Goal: Task Accomplishment & Management: Use online tool/utility

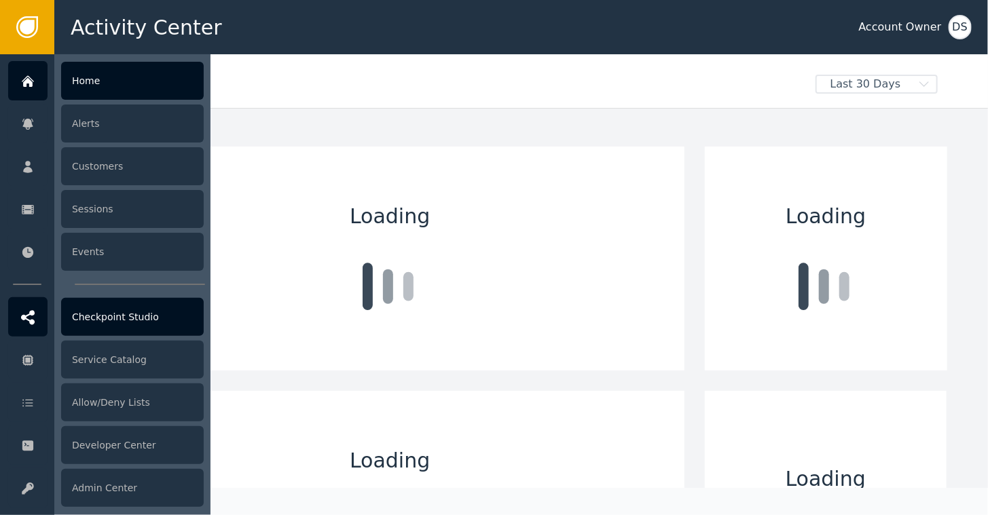
click at [120, 318] on div "Checkpoint Studio" at bounding box center [132, 317] width 143 height 38
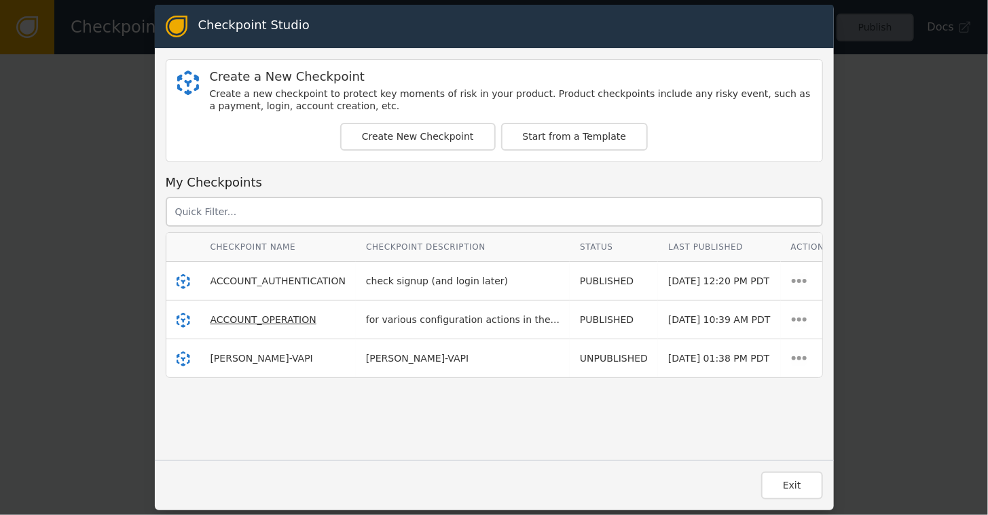
click at [265, 319] on span "ACCOUNT_OPERATION" at bounding box center [264, 319] width 106 height 11
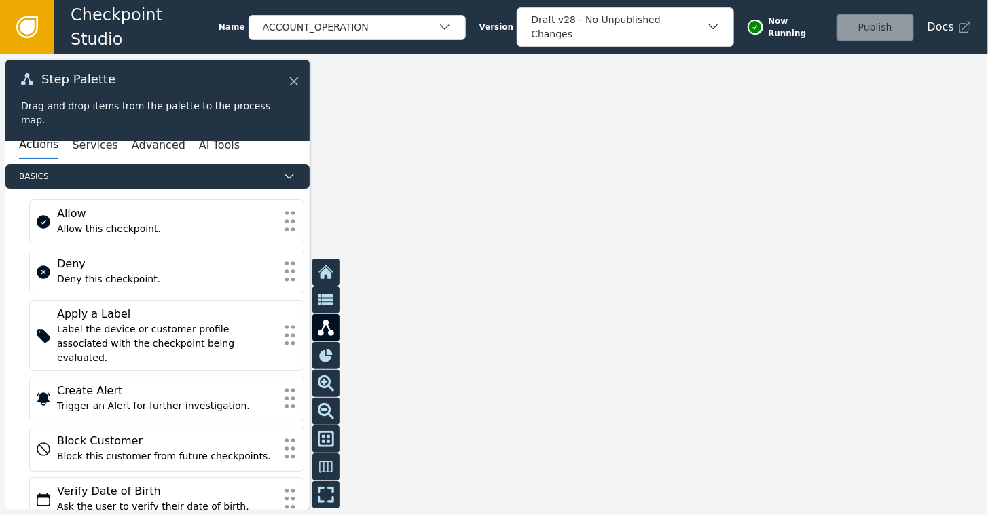
click at [299, 83] on icon at bounding box center [294, 81] width 15 height 15
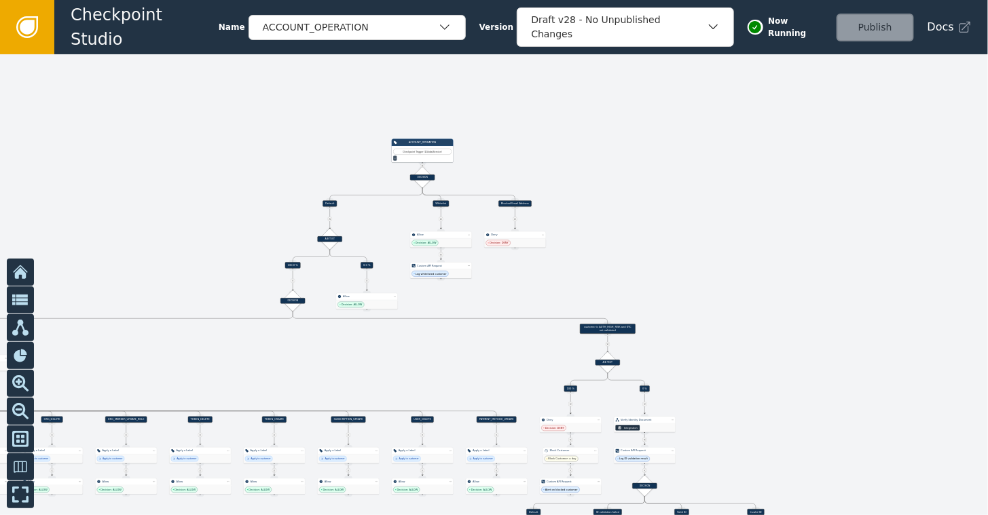
drag, startPoint x: 299, startPoint y: 251, endPoint x: 824, endPoint y: 219, distance: 525.8
click at [824, 219] on div at bounding box center [494, 284] width 988 height 461
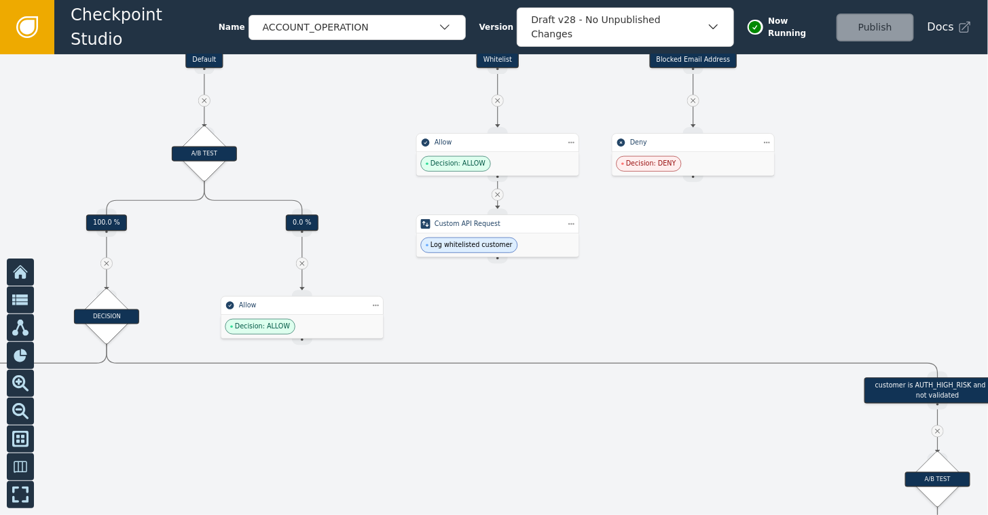
drag, startPoint x: 340, startPoint y: 314, endPoint x: 371, endPoint y: 124, distance: 192.6
click at [371, 124] on div at bounding box center [494, 284] width 988 height 461
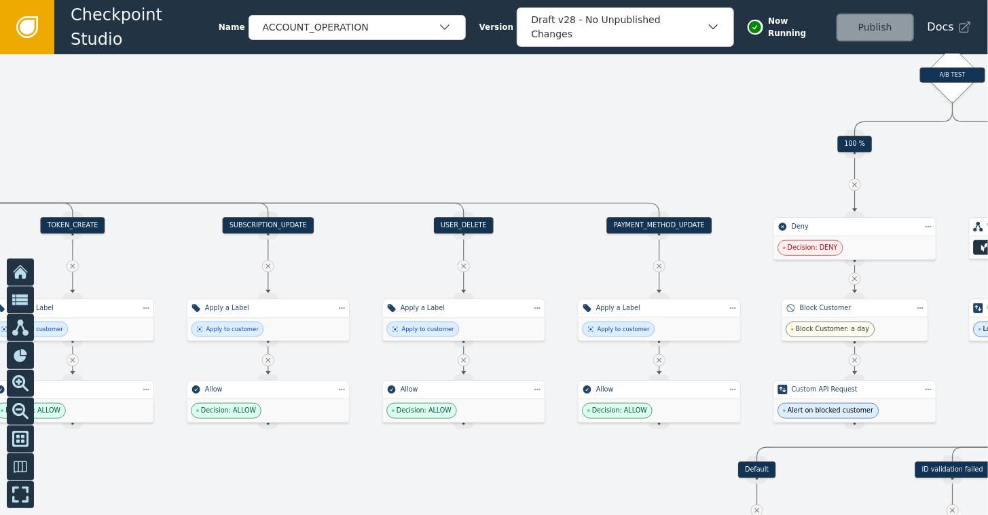
drag, startPoint x: 171, startPoint y: 449, endPoint x: 174, endPoint y: 43, distance: 406.1
click at [174, 1] on div "Checkpoint Studio Name ACCOUNT_OPERATION Version Draft v28 - No Unpublished Cha…" at bounding box center [494, 0] width 988 height 1
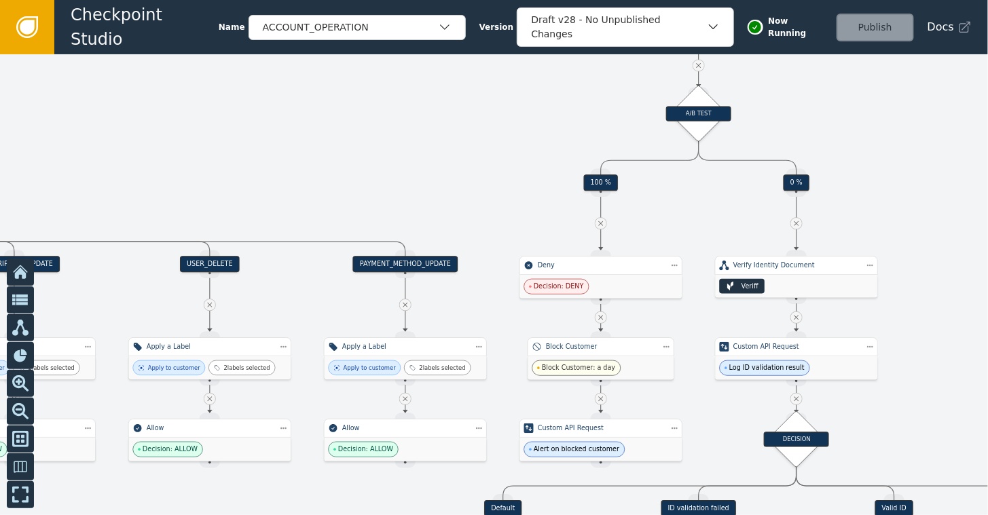
drag, startPoint x: 526, startPoint y: 115, endPoint x: 285, endPoint y: 155, distance: 245.0
click at [285, 155] on div at bounding box center [494, 284] width 988 height 461
click at [384, 357] on div "Apply to customer 2 labels selected" at bounding box center [406, 368] width 162 height 23
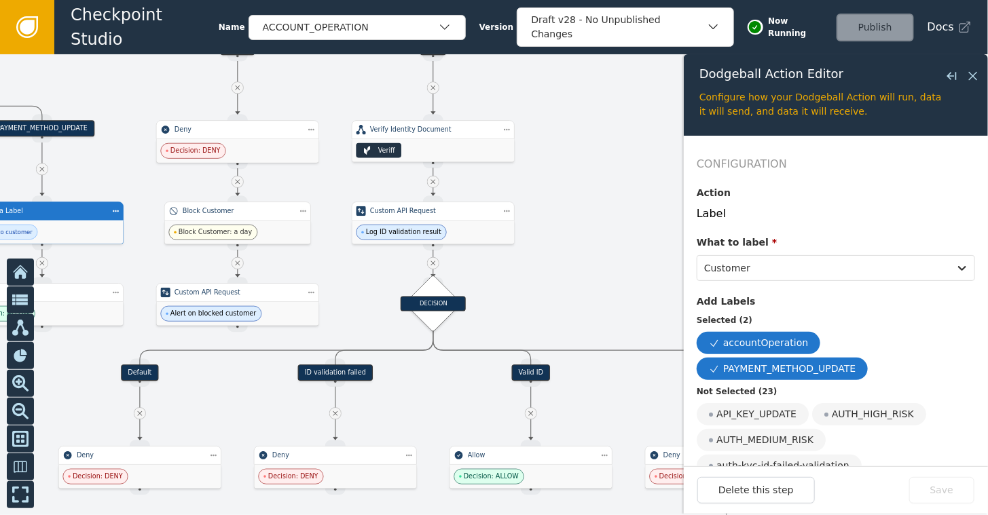
drag, startPoint x: 427, startPoint y: 231, endPoint x: 65, endPoint y: 90, distance: 388.9
click at [65, 90] on div at bounding box center [494, 284] width 988 height 461
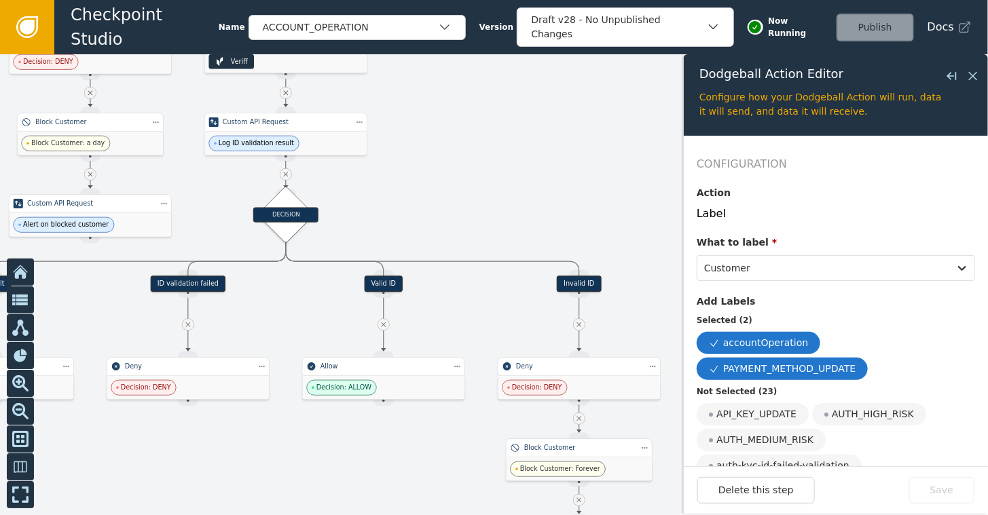
drag, startPoint x: 566, startPoint y: 254, endPoint x: 406, endPoint y: 189, distance: 173.0
click at [414, 180] on div at bounding box center [494, 284] width 988 height 461
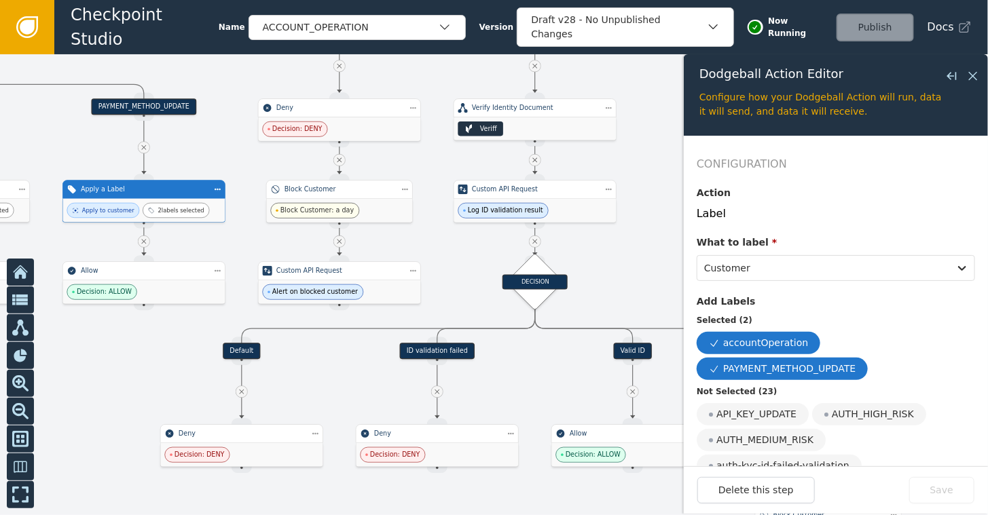
drag, startPoint x: 187, startPoint y: 195, endPoint x: 441, endPoint y: 252, distance: 260.3
click at [441, 252] on div at bounding box center [494, 284] width 988 height 461
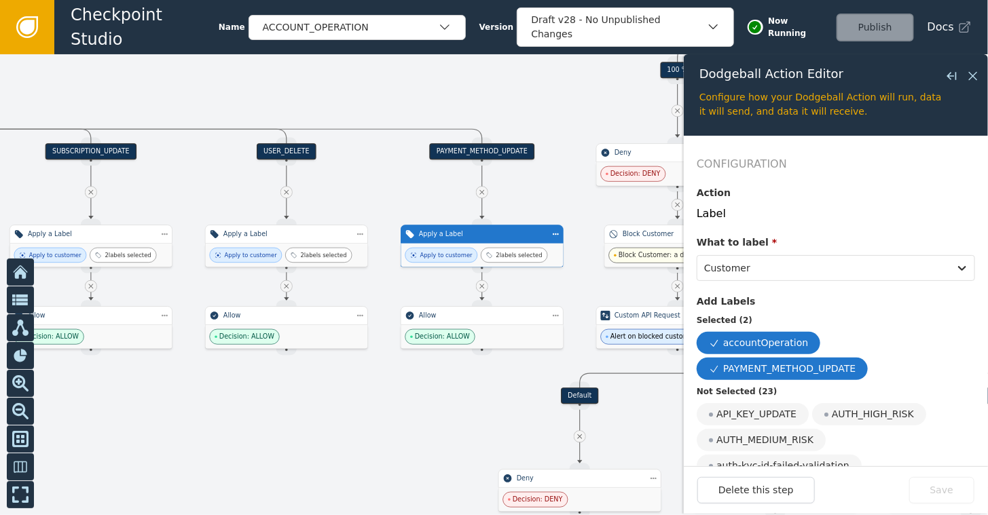
drag, startPoint x: 56, startPoint y: 143, endPoint x: 395, endPoint y: 188, distance: 341.1
click at [395, 188] on div at bounding box center [494, 284] width 988 height 461
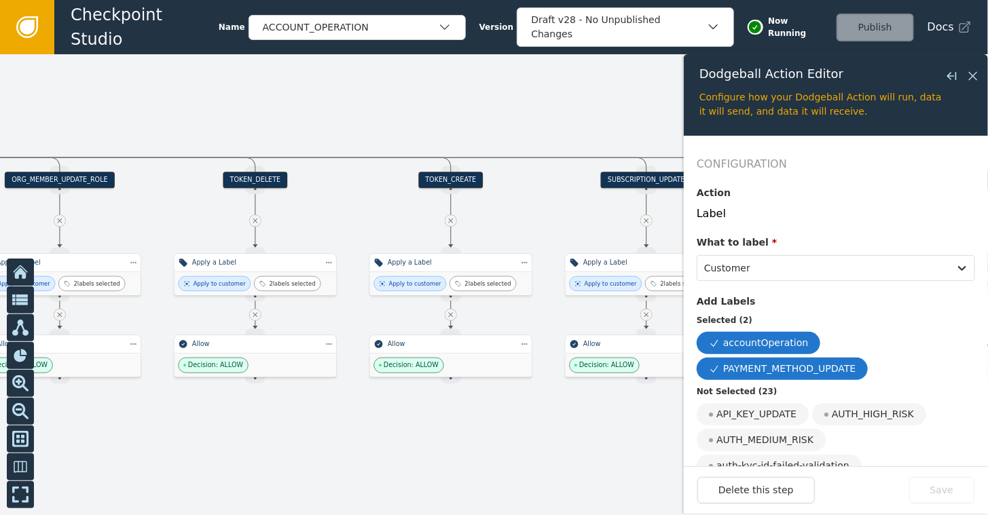
drag, startPoint x: 137, startPoint y: 403, endPoint x: 693, endPoint y: 431, distance: 556.2
click at [693, 431] on div "Target Handle for step 100.0 % Source Handle for step Target Handle for step 0.…" at bounding box center [494, 284] width 988 height 461
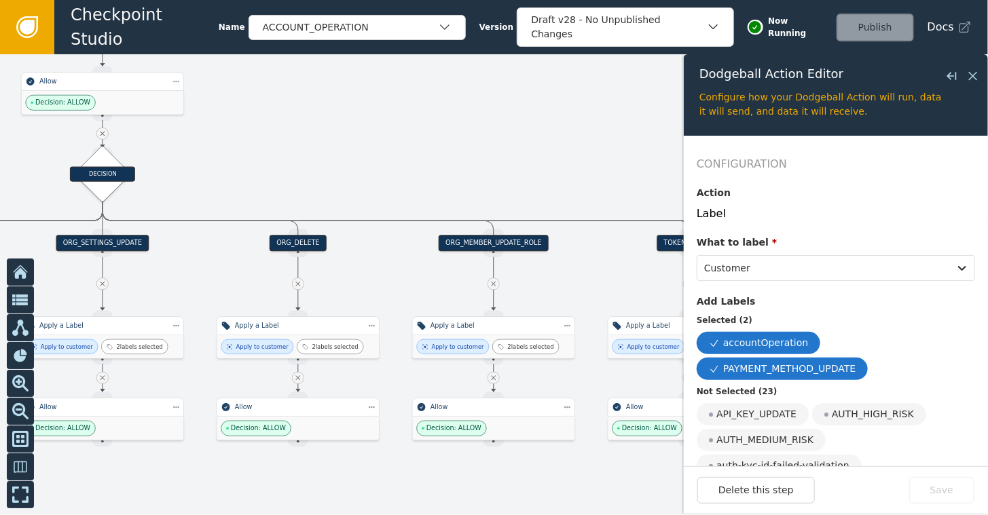
drag, startPoint x: 251, startPoint y: 123, endPoint x: 684, endPoint y: 186, distance: 438.5
click at [684, 186] on div "Target Handle for step 100.0 % Source Handle for step Target Handle for step 0.…" at bounding box center [494, 284] width 988 height 461
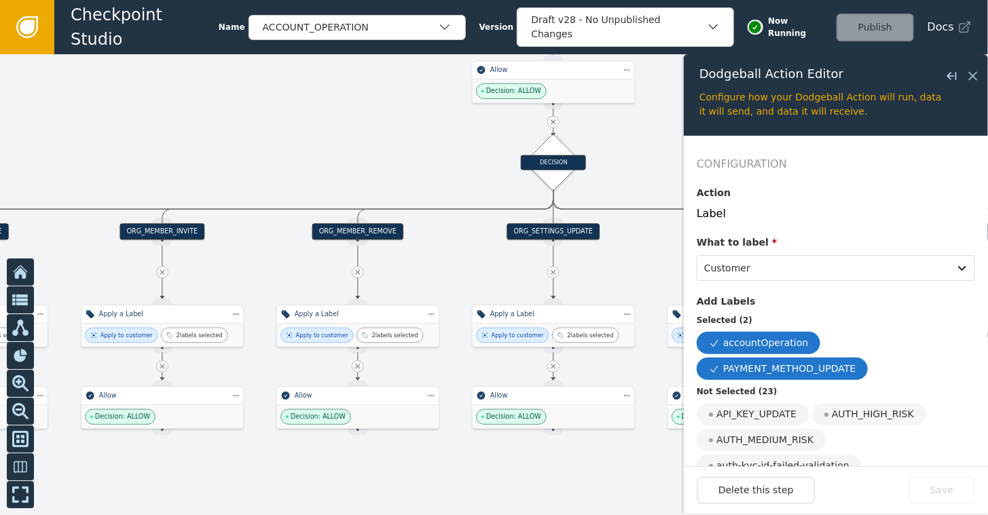
drag, startPoint x: 225, startPoint y: 152, endPoint x: 676, endPoint y: 131, distance: 452.1
click at [676, 131] on div at bounding box center [494, 284] width 988 height 461
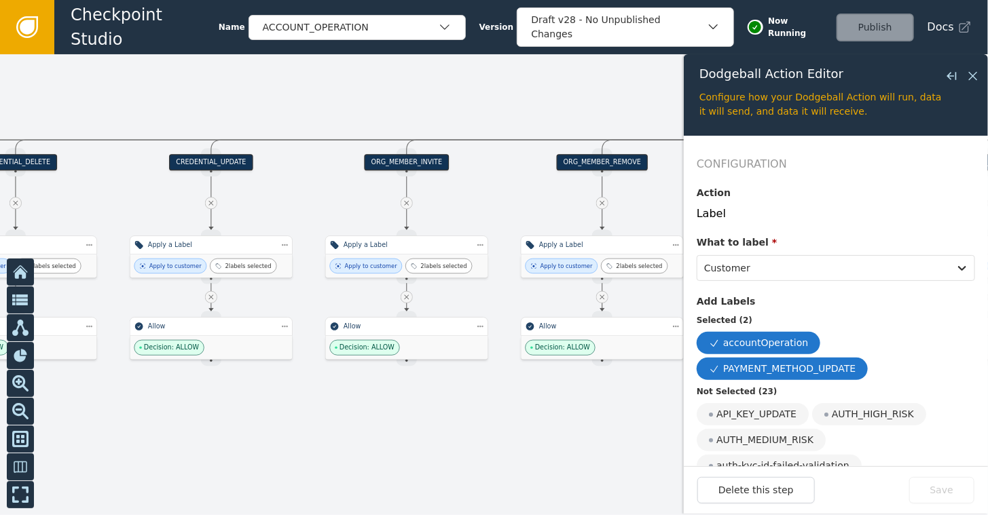
drag, startPoint x: 285, startPoint y: 177, endPoint x: 529, endPoint y: 117, distance: 251.0
click at [529, 117] on div at bounding box center [494, 284] width 988 height 461
click at [246, 248] on div "Apply a Label" at bounding box center [211, 245] width 126 height 10
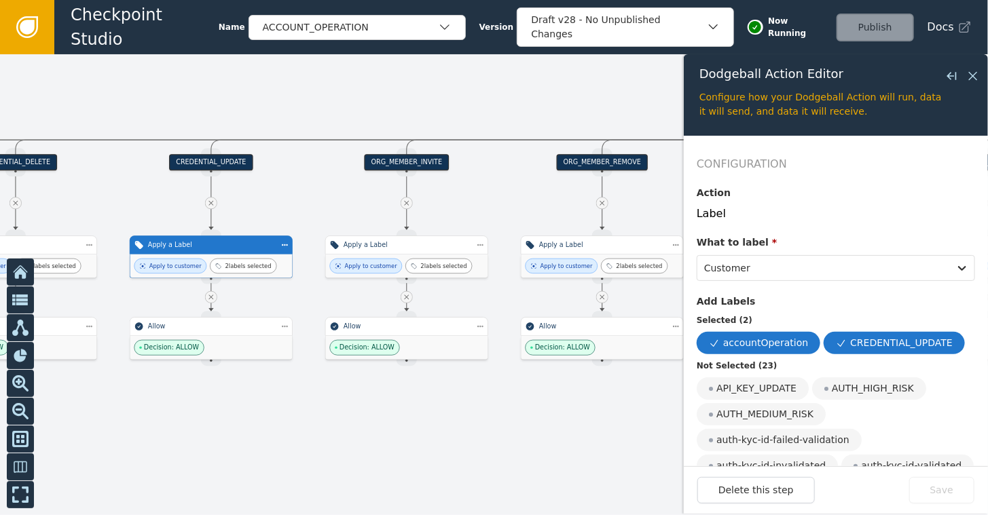
click at [191, 259] on div "Apply to customer" at bounding box center [170, 266] width 73 height 15
click at [979, 74] on icon at bounding box center [973, 76] width 15 height 15
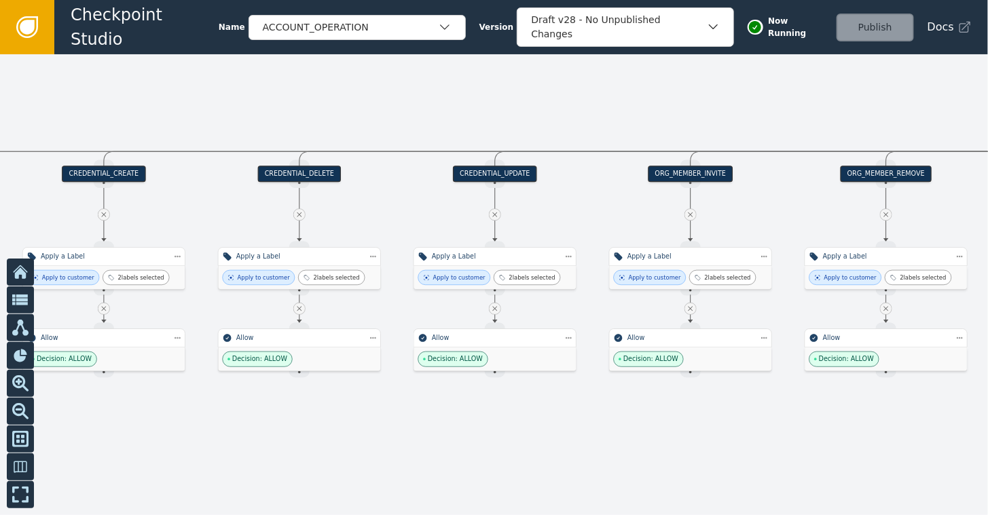
drag, startPoint x: 489, startPoint y: 117, endPoint x: 773, endPoint y: 128, distance: 284.1
click at [773, 128] on div at bounding box center [494, 284] width 988 height 461
click at [33, 29] on icon at bounding box center [27, 27] width 15 height 15
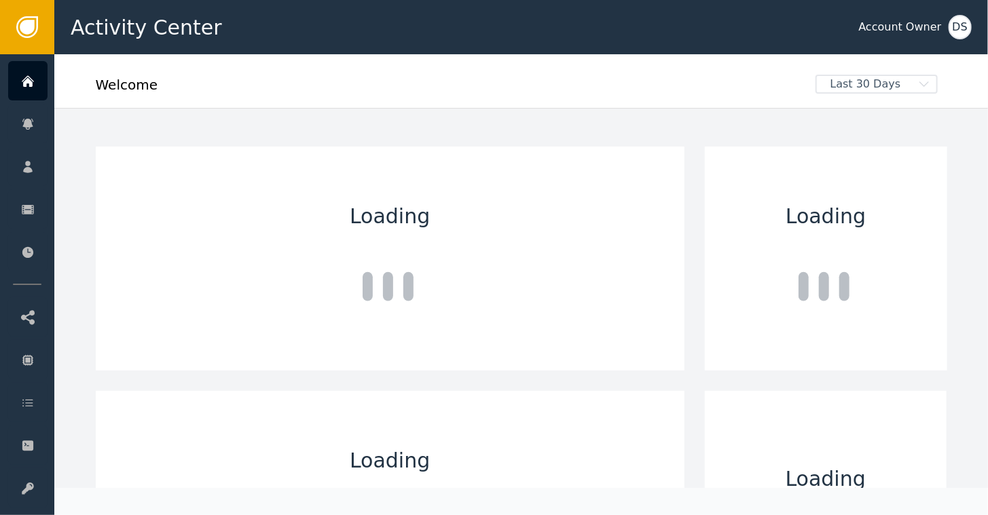
click at [305, 102] on div "Welcome" at bounding box center [451, 90] width 710 height 30
drag, startPoint x: 297, startPoint y: 103, endPoint x: 215, endPoint y: 101, distance: 82.2
click at [215, 104] on div "Welcome" at bounding box center [451, 90] width 710 height 30
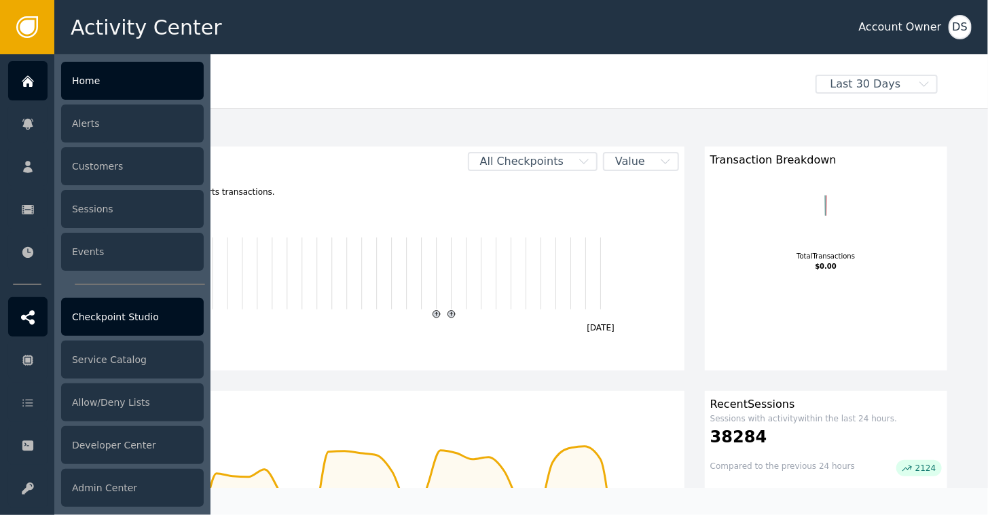
click at [114, 318] on div "Checkpoint Studio" at bounding box center [132, 317] width 143 height 38
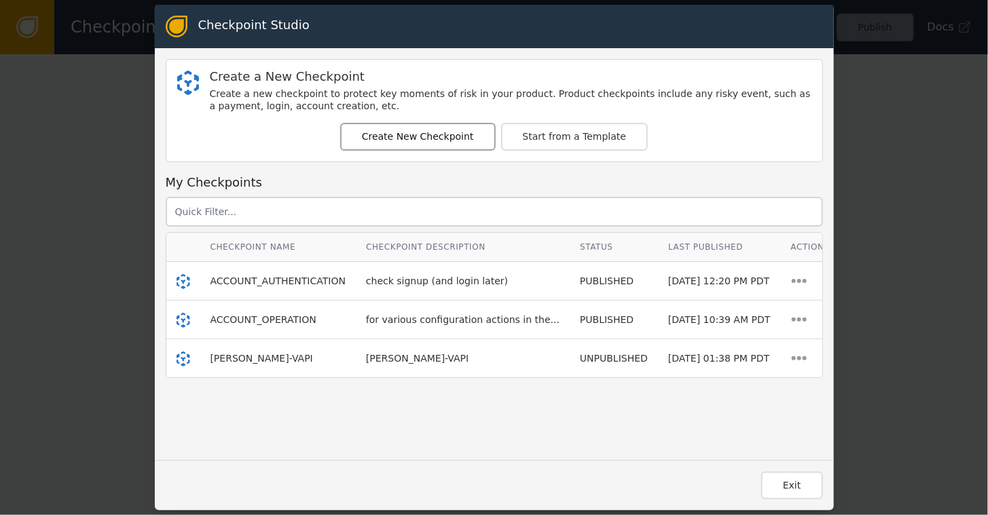
click at [399, 138] on button "Create New Checkpoint" at bounding box center [418, 137] width 156 height 28
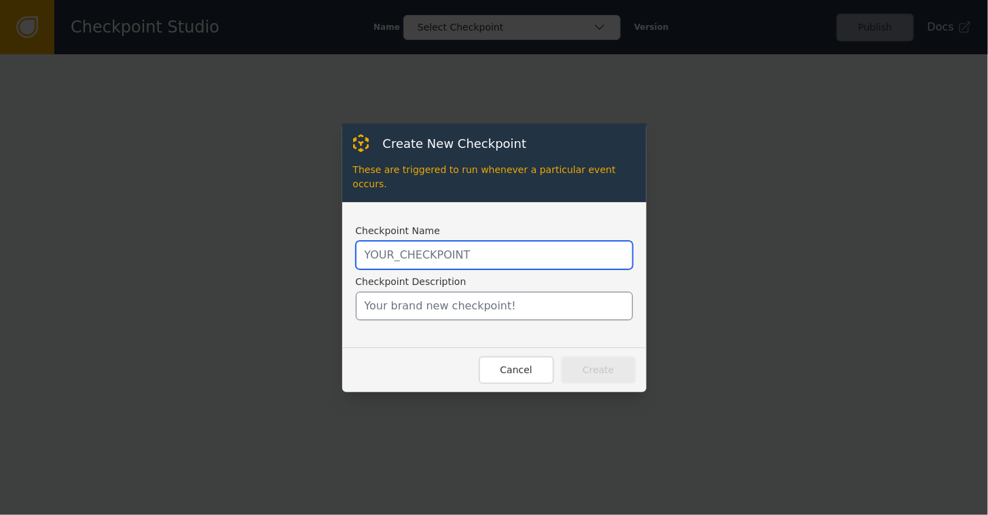
click at [413, 242] on input "text" at bounding box center [494, 255] width 277 height 29
type input "N"
type input "ON_ASSISTANT_PROMPT_CHANGE"
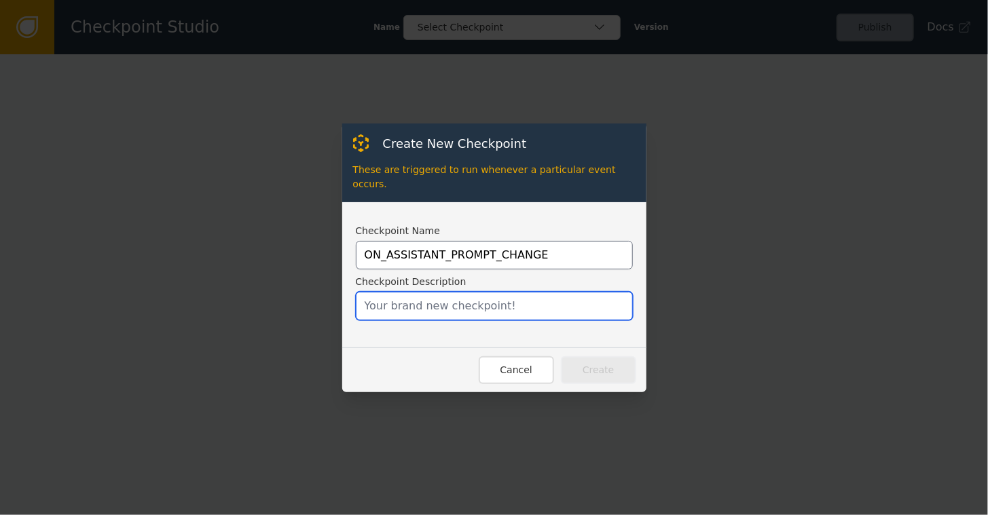
click at [404, 299] on input "text" at bounding box center [494, 306] width 277 height 29
type input "t"
type input "To call when an assistant is created or updated"
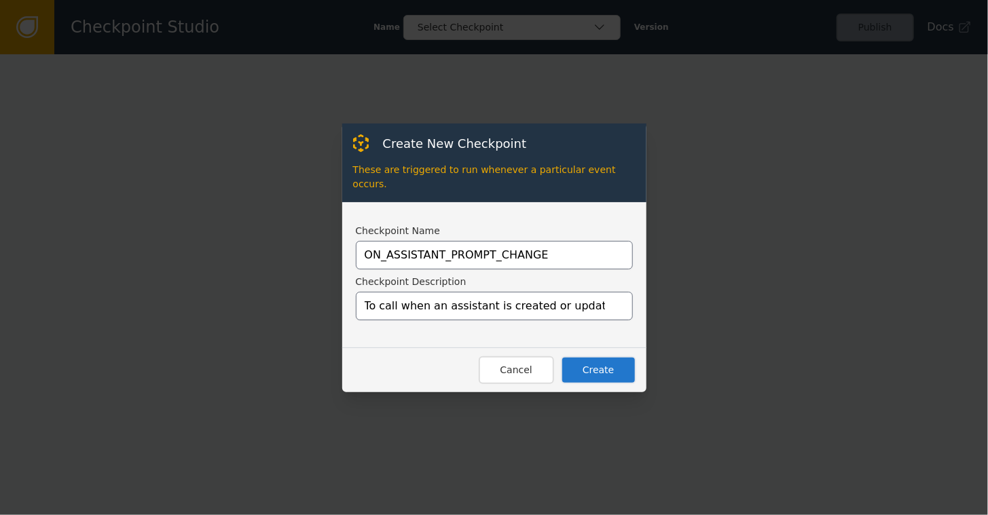
click at [587, 362] on button "Create" at bounding box center [598, 371] width 75 height 28
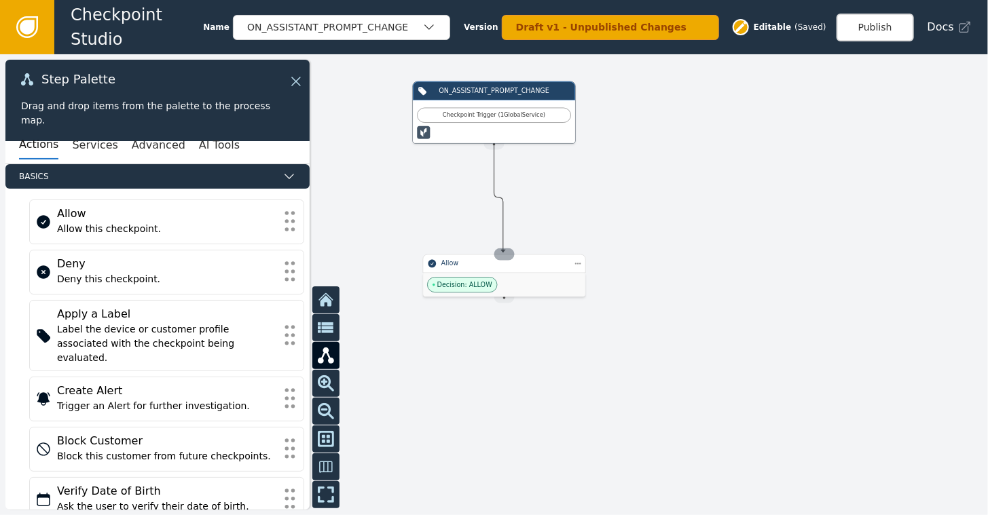
drag, startPoint x: 492, startPoint y: 146, endPoint x: 503, endPoint y: 253, distance: 107.2
click at [503, 253] on div "ON_ASSISTANT_PROMPT_CHANGE Checkpoint Trigger ( 1 Global Service ) Source Handl…" at bounding box center [790, 219] width 593 height 276
click at [199, 143] on button "AI Tools" at bounding box center [219, 145] width 41 height 29
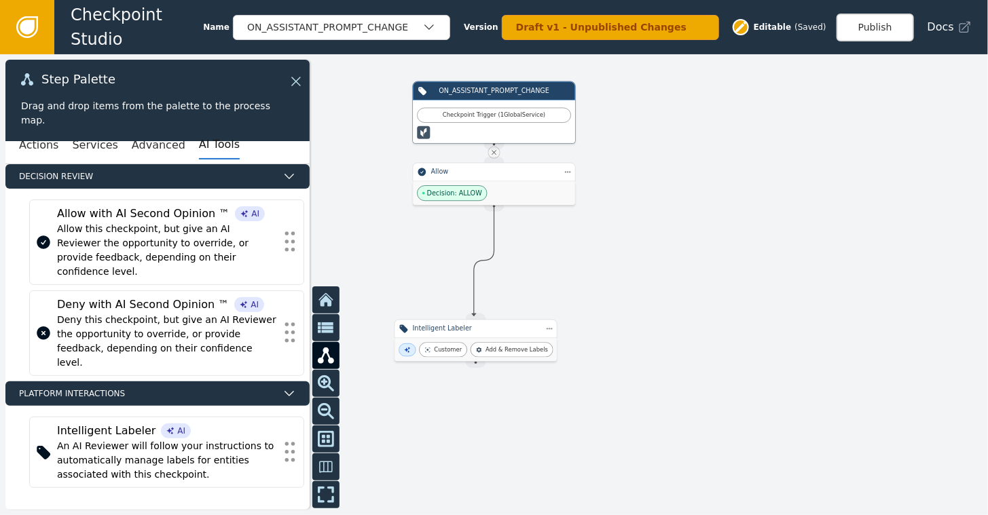
drag, startPoint x: 493, startPoint y: 202, endPoint x: 474, endPoint y: 316, distance: 115.7
click at [494, 316] on div "ON_ASSISTANT_PROMPT_CHANGE Checkpoint Trigger ( 1 Global Service ) Source Handl…" at bounding box center [790, 219] width 593 height 276
click at [488, 263] on div "Customer Add & Remove Labels" at bounding box center [494, 274] width 162 height 23
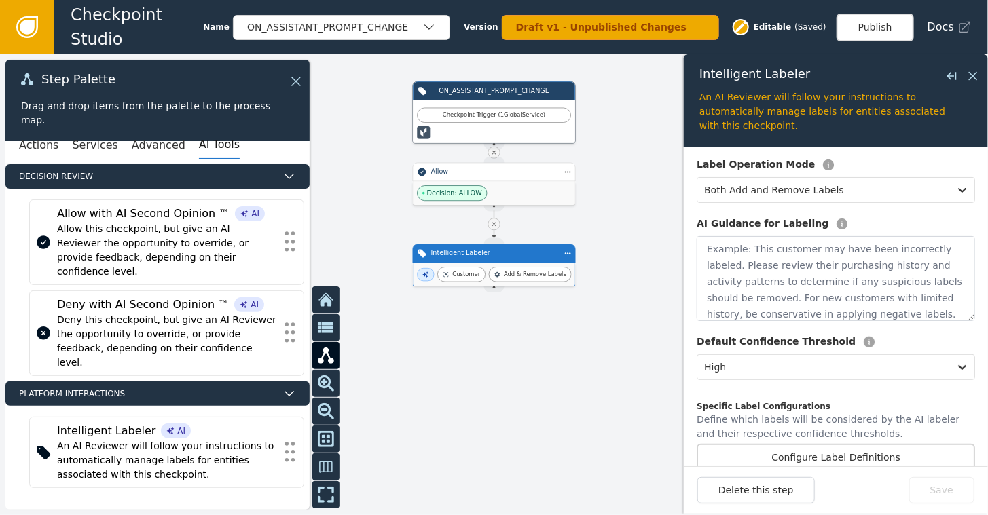
scroll to position [172, 0]
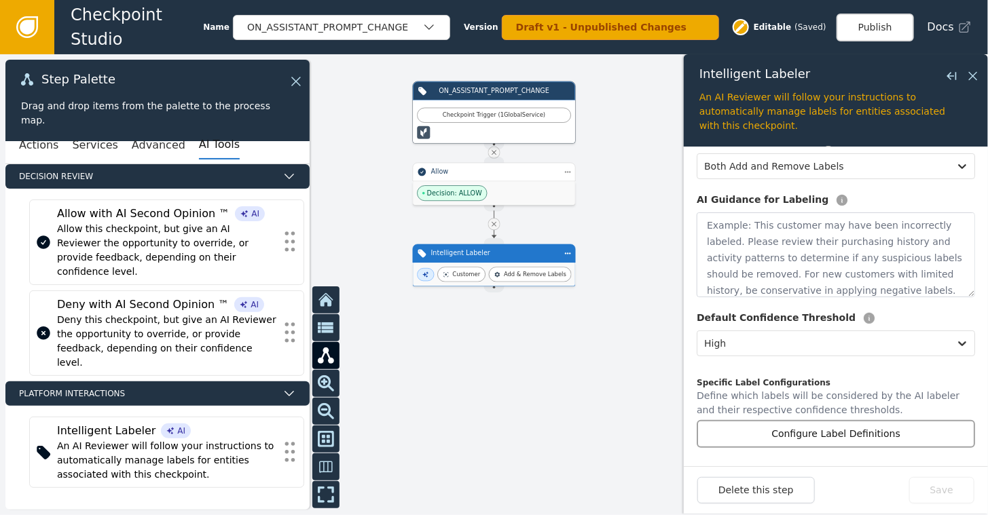
click at [813, 431] on button "Configure Label Definitions" at bounding box center [836, 434] width 278 height 28
select select "HIGH"
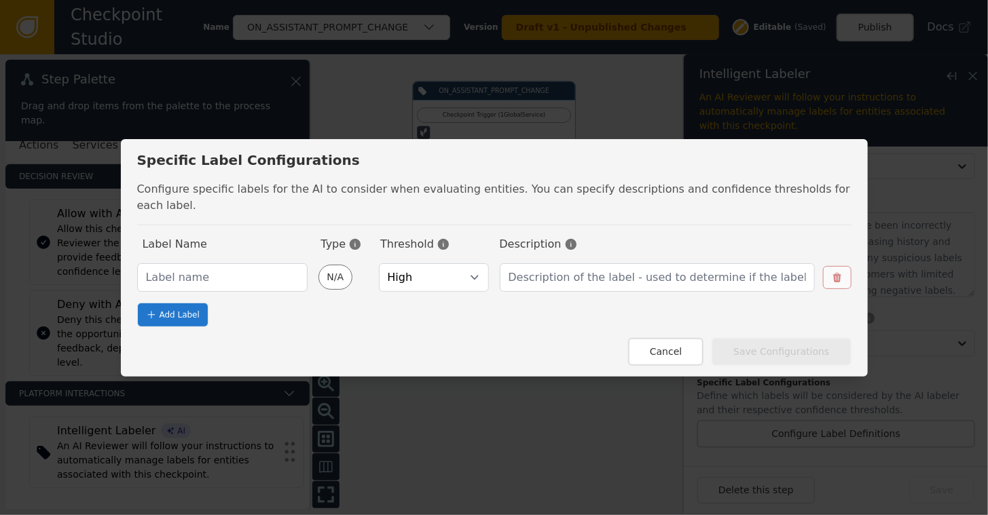
select select "HIGH"
click at [213, 263] on input "text" at bounding box center [222, 277] width 170 height 29
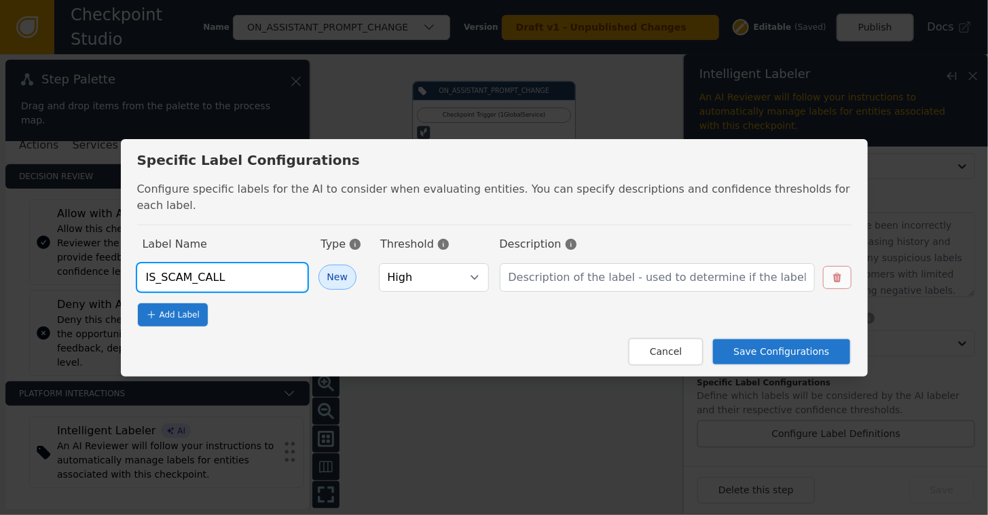
type input "IS_SCAM_CALL"
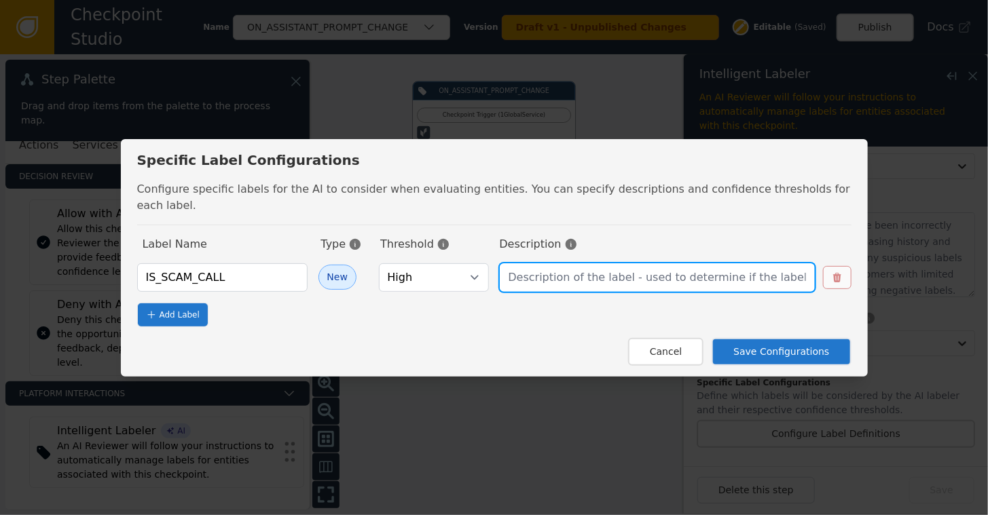
click at [555, 275] on input "text" at bounding box center [657, 277] width 315 height 29
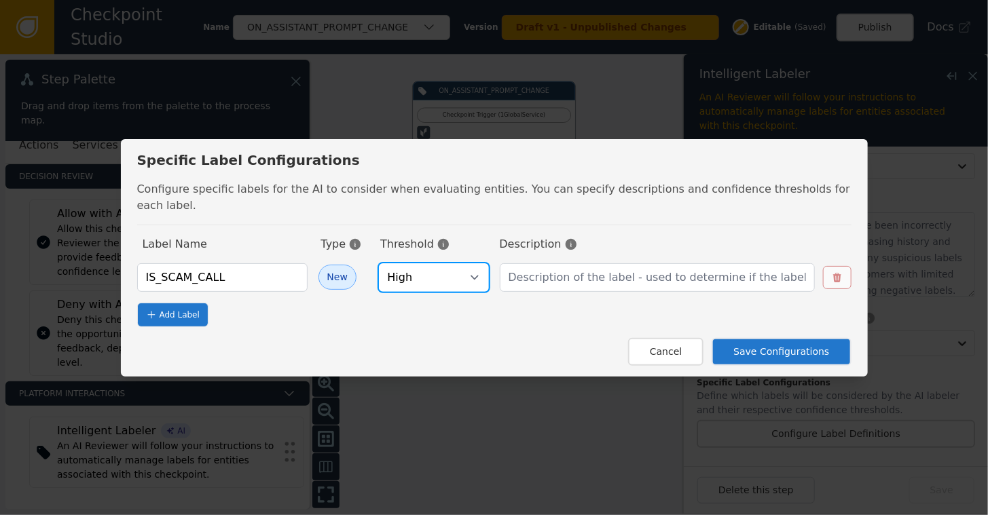
click at [469, 270] on select "Very Low Low Medium High Very High" at bounding box center [434, 277] width 110 height 29
select select "VERY_HIGH"
click at [380, 263] on select "Very Low Low Medium High Very High" at bounding box center [434, 277] width 110 height 29
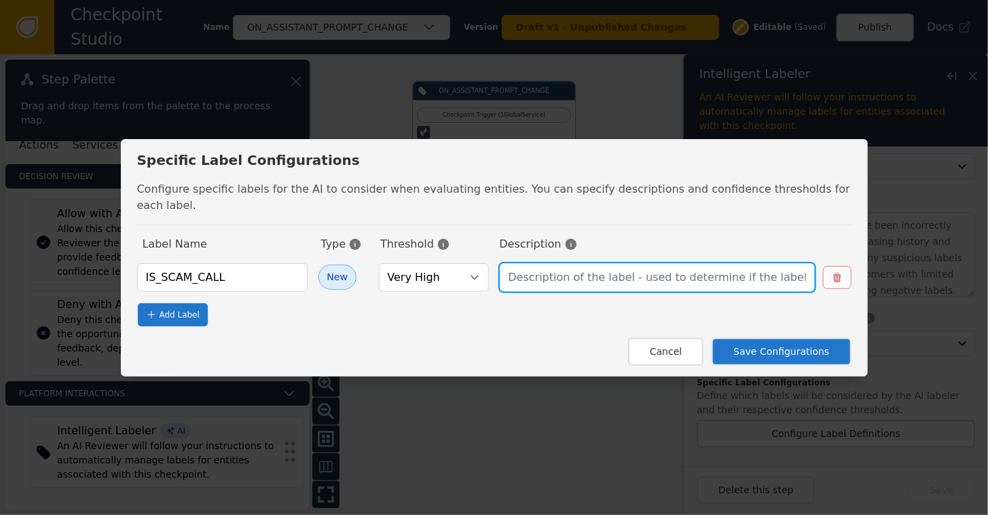
click at [553, 263] on input "text" at bounding box center [657, 277] width 315 height 29
type input "The prompt supplied to make this call is a malicious actor attempting to scam t…"
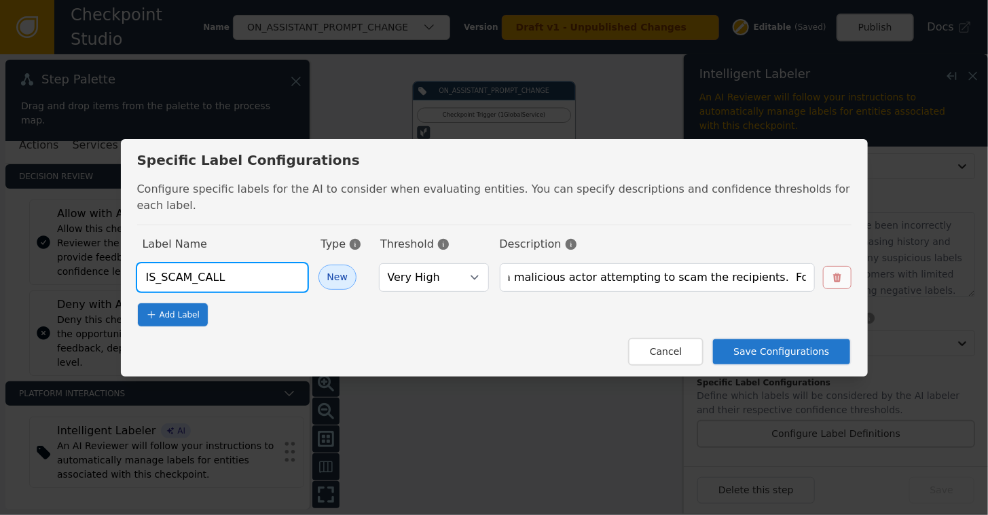
scroll to position [0, 0]
drag, startPoint x: 244, startPoint y: 265, endPoint x: 120, endPoint y: 270, distance: 125.1
click at [120, 270] on div "Specific Label Configurations Configure specific labels for the AI to consider …" at bounding box center [494, 257] width 988 height 515
type input "HAS_CREATED_SCAM_PROMPTS"
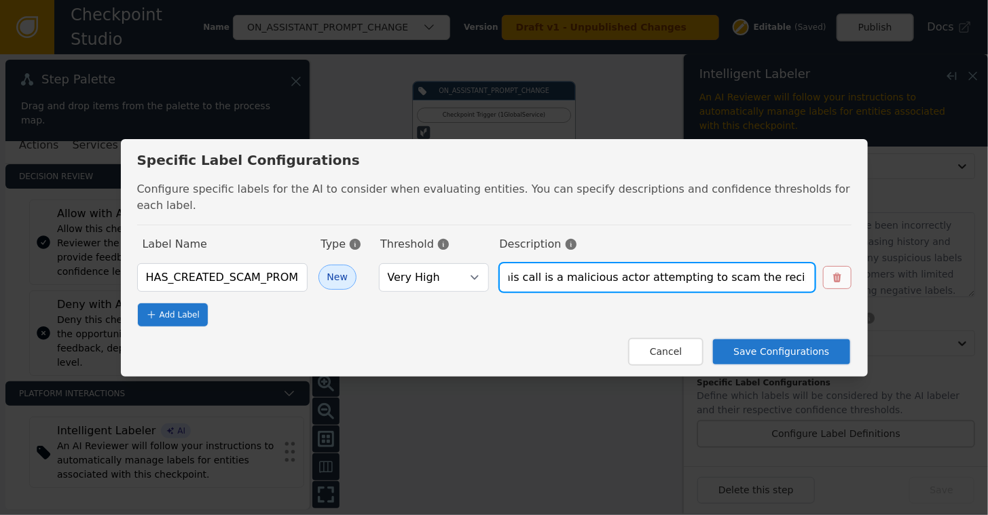
scroll to position [0, 225]
drag, startPoint x: 502, startPoint y: 266, endPoint x: 821, endPoint y: 274, distance: 319.3
click at [821, 274] on div "The prompt supplied to make this call is a malicious actor attempting to scam t…" at bounding box center [676, 277] width 352 height 29
type input "I"
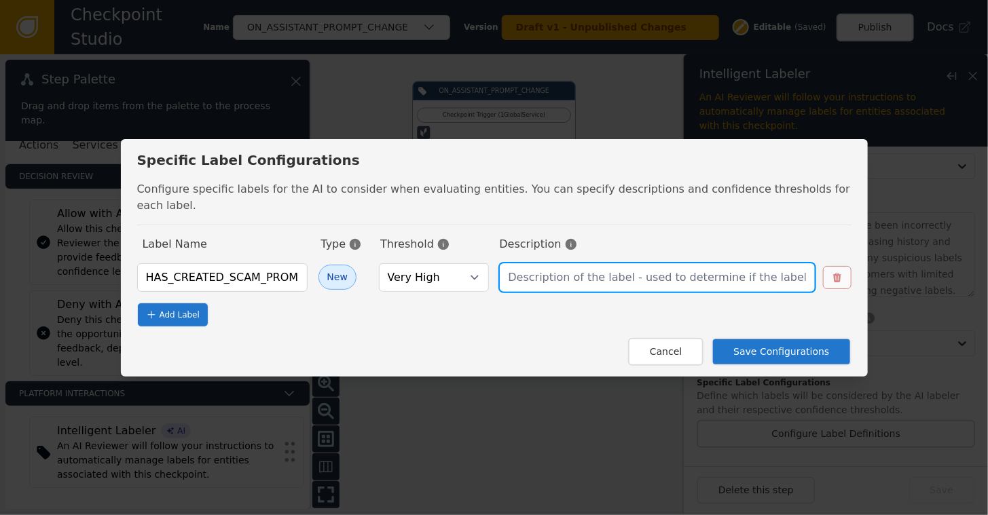
type input "L"
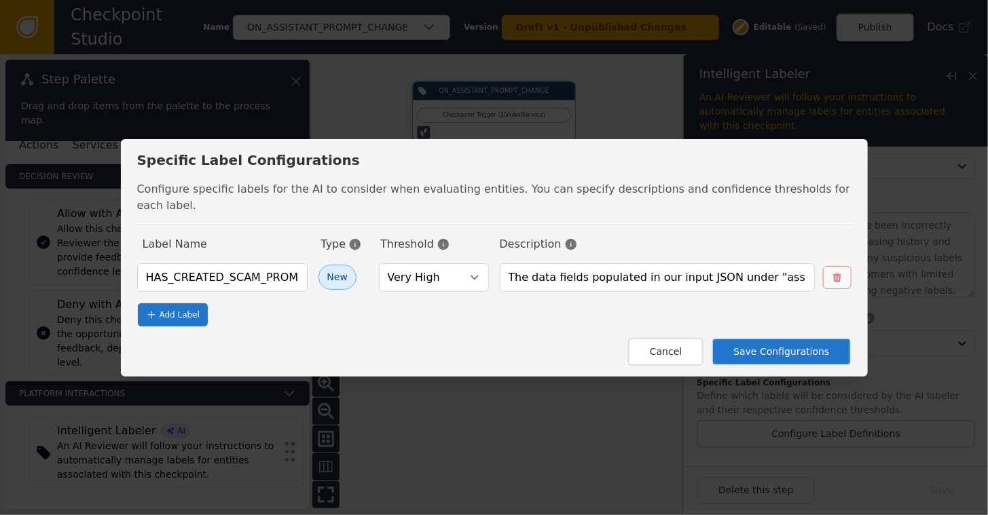
click at [785, 251] on div "Label Name Type Threshold Description HAS_CREATED_SCAM_PROMPTS New Very Low Low…" at bounding box center [494, 281] width 714 height 91
click at [754, 272] on input "The data fields populated in our input JSON under "assistant.prompt" represents…" at bounding box center [657, 277] width 315 height 29
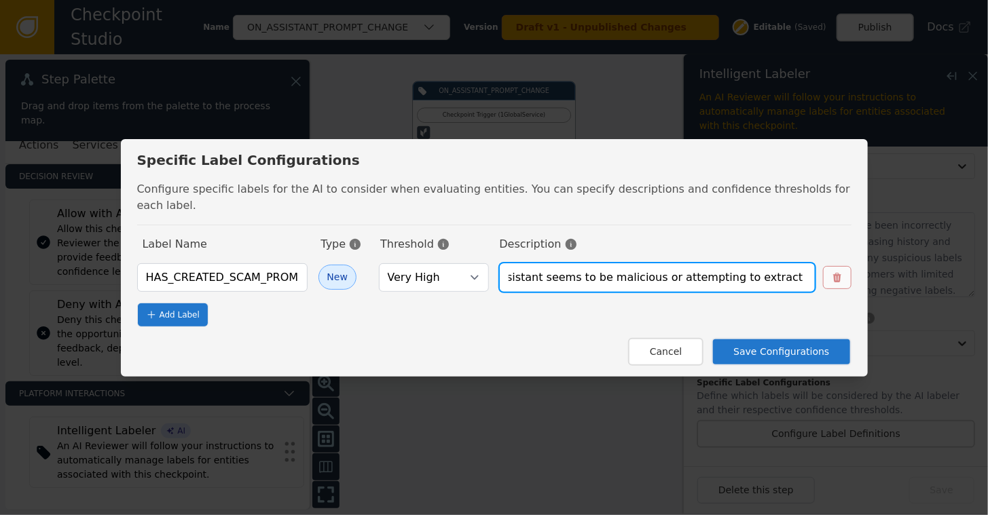
scroll to position [0, 898]
type input "The data fields populated in our input JSON under "assistant.prompt" represents…"
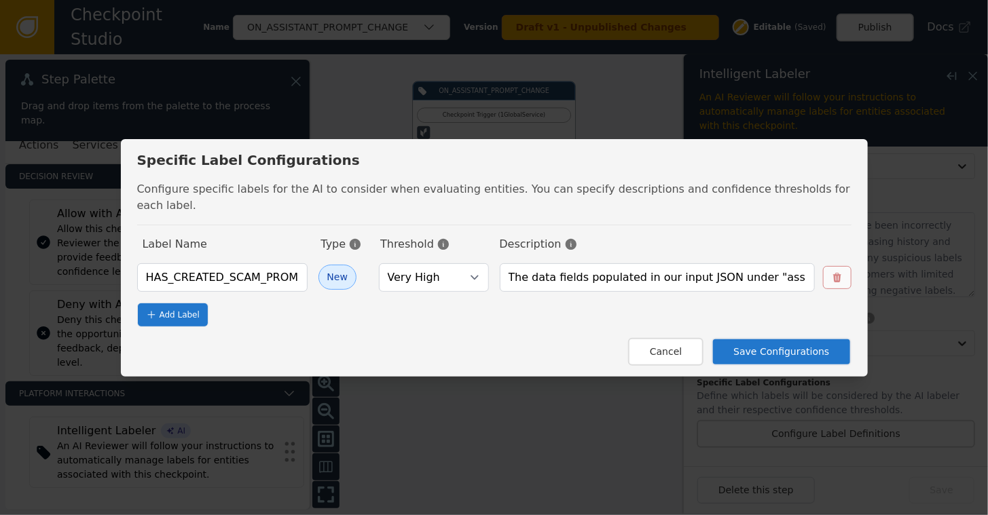
click at [772, 340] on button "Save Configurations" at bounding box center [781, 352] width 139 height 28
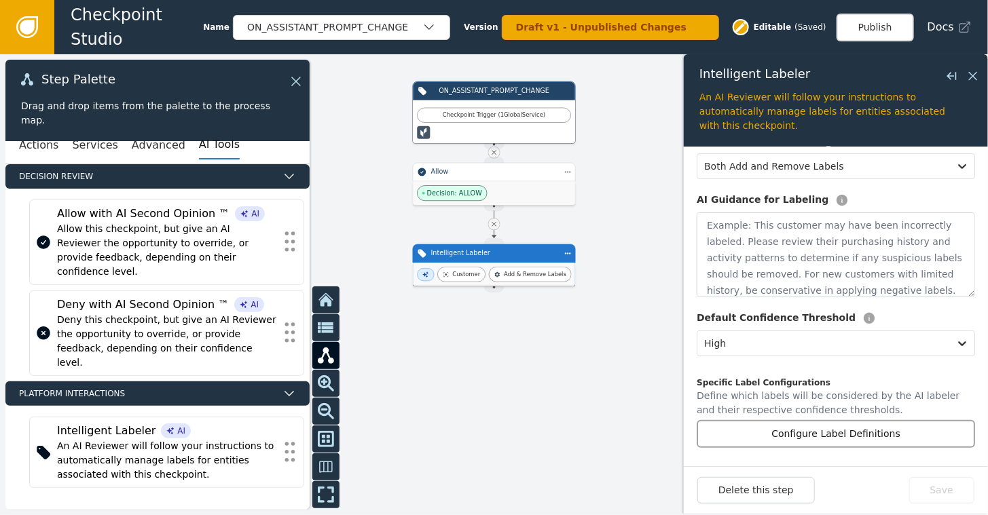
click at [831, 440] on button "Configure Label Definitions" at bounding box center [836, 434] width 278 height 28
select select "VERY_HIGH"
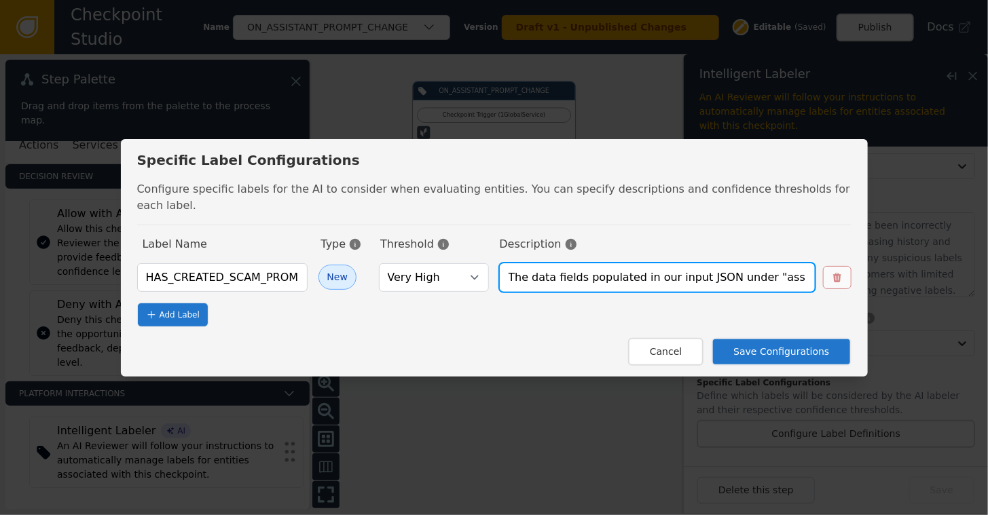
click at [515, 269] on input "The data fields populated in our input JSON under "assistant.prompt" represents…" at bounding box center [657, 277] width 315 height 29
click at [189, 309] on span "Add Label" at bounding box center [180, 315] width 40 height 12
select select "HIGH"
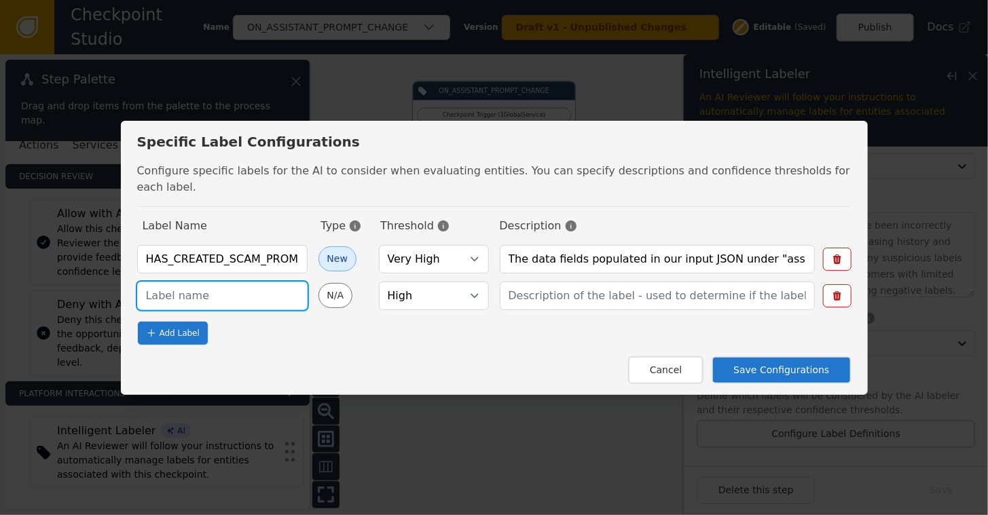
click at [175, 289] on input "text" at bounding box center [222, 296] width 170 height 29
type input "HAS_CREATED_FAKE_ID_PROMPT"
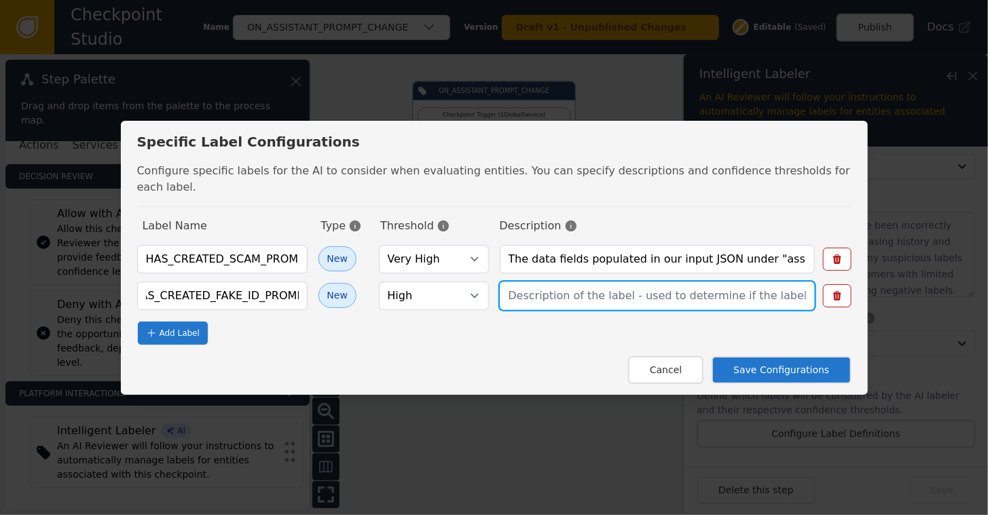
scroll to position [0, 0]
click at [521, 288] on input "text" at bounding box center [657, 296] width 315 height 29
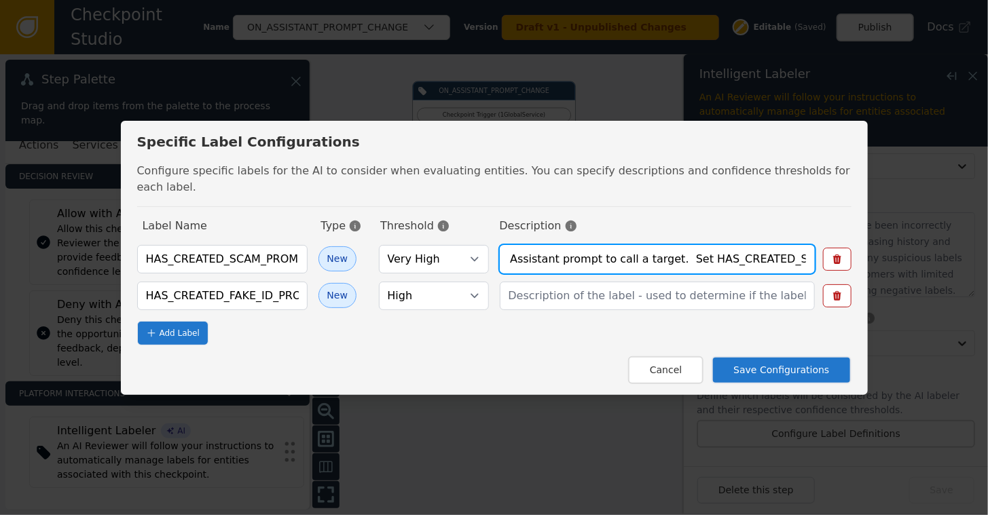
scroll to position [0, 652]
drag, startPoint x: 501, startPoint y: 247, endPoint x: 564, endPoint y: 259, distance: 63.5
click at [564, 259] on input "The data fields populated in our input JSON under "assistant.prompt" represents…" at bounding box center [657, 259] width 315 height 29
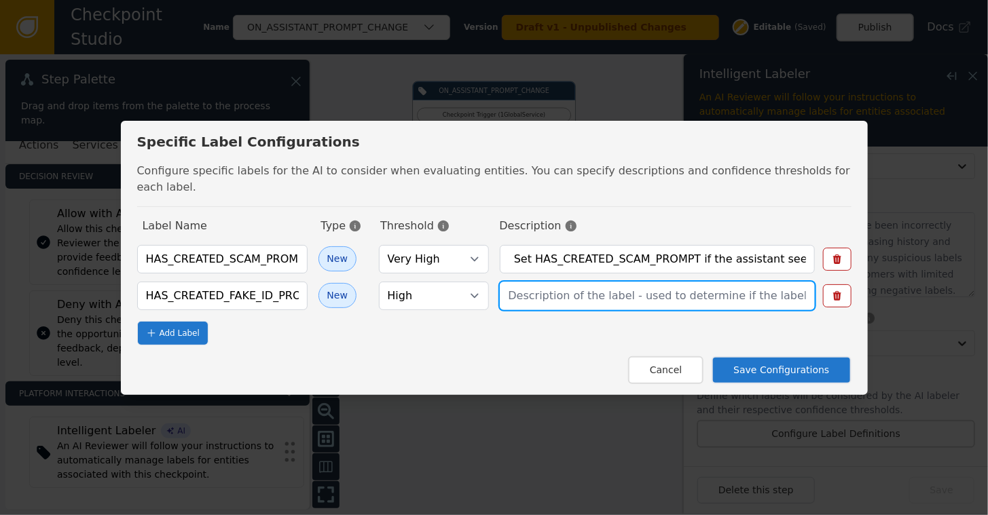
scroll to position [0, 0]
click at [514, 283] on input "text" at bounding box center [657, 296] width 315 height 29
paste input "The data fields populated in our input JSON under "assistant.prompt" represents…"
type input "The data fields populated in our input JSON under "assistant.prompt" represents…"
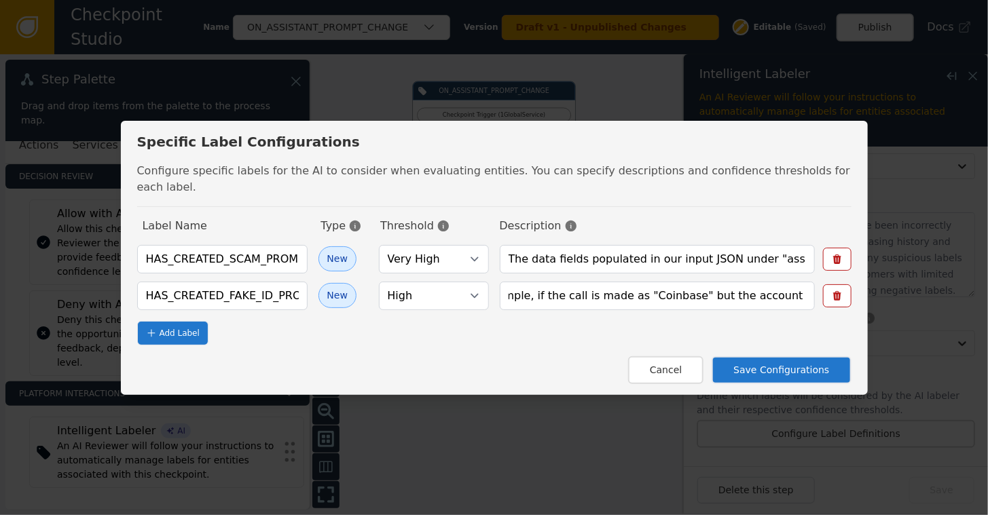
scroll to position [0, 0]
click at [340, 327] on div "Add Label" at bounding box center [494, 333] width 714 height 24
click at [767, 359] on button "Save Configurations" at bounding box center [781, 371] width 139 height 28
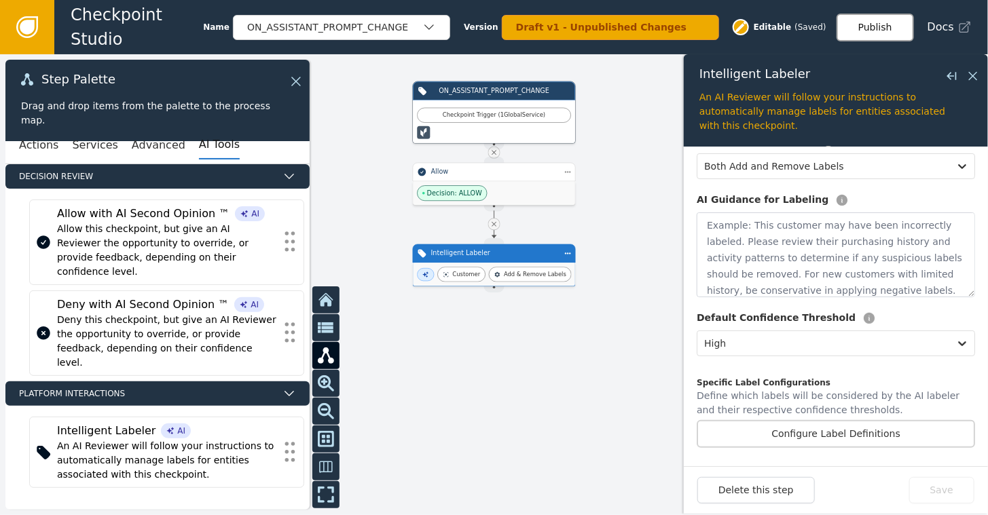
click at [871, 23] on button "Publish" at bounding box center [875, 28] width 77 height 28
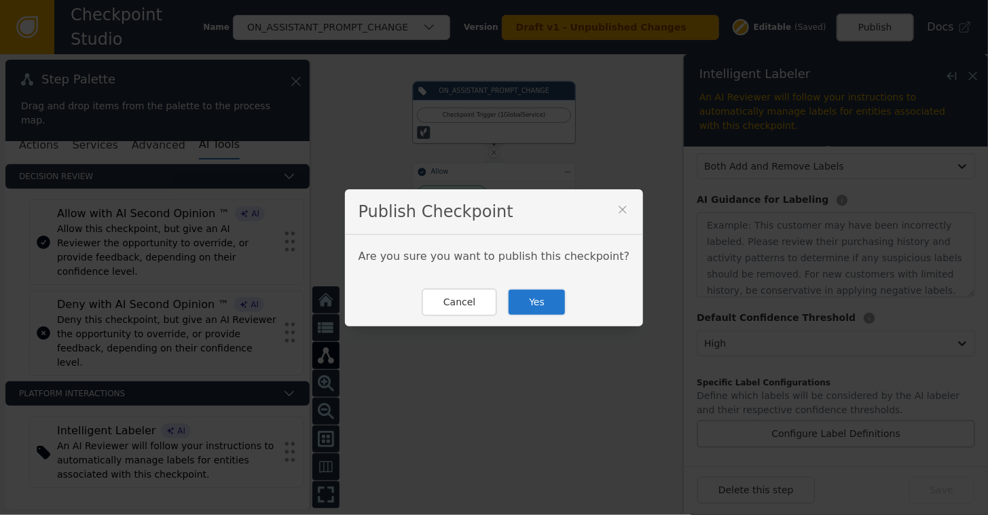
click at [526, 297] on button "Yes" at bounding box center [536, 303] width 59 height 28
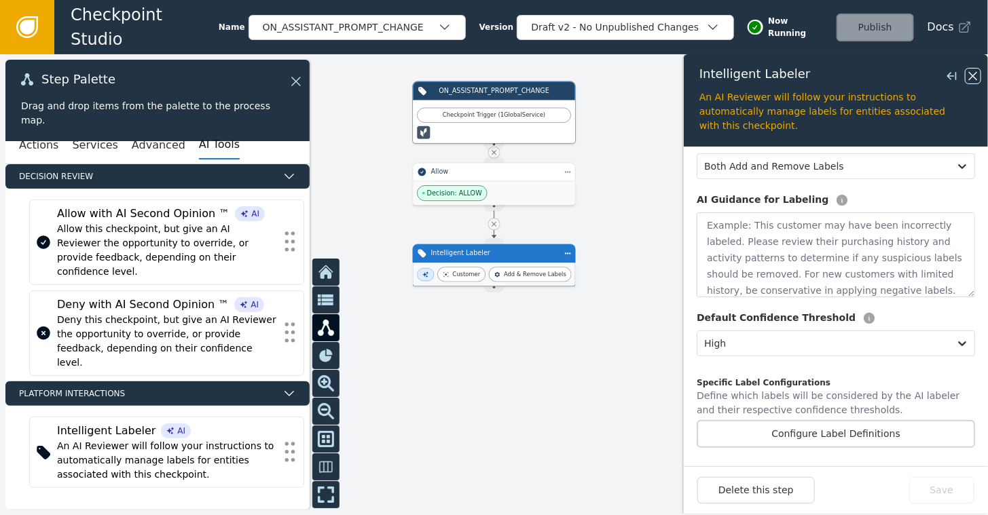
click at [979, 79] on icon at bounding box center [973, 76] width 15 height 15
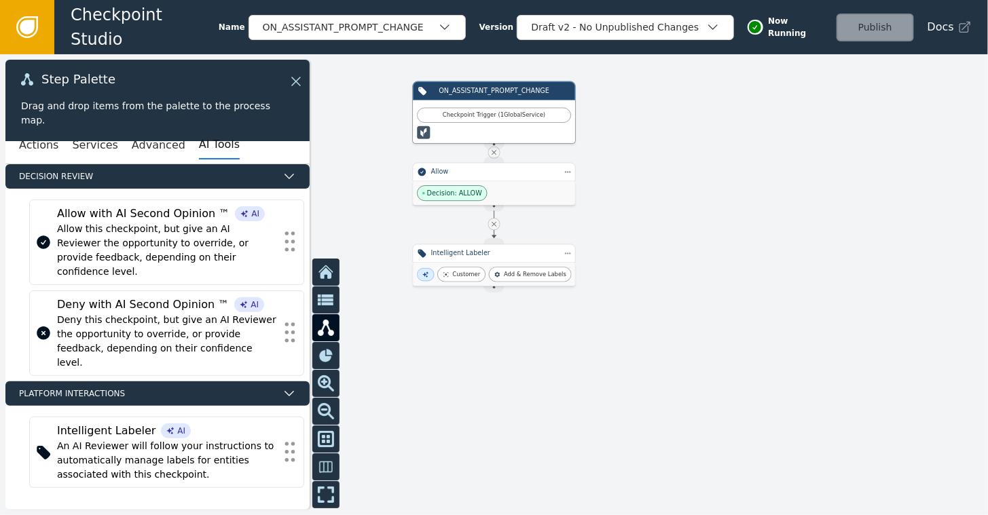
click at [31, 28] on icon at bounding box center [27, 27] width 15 height 15
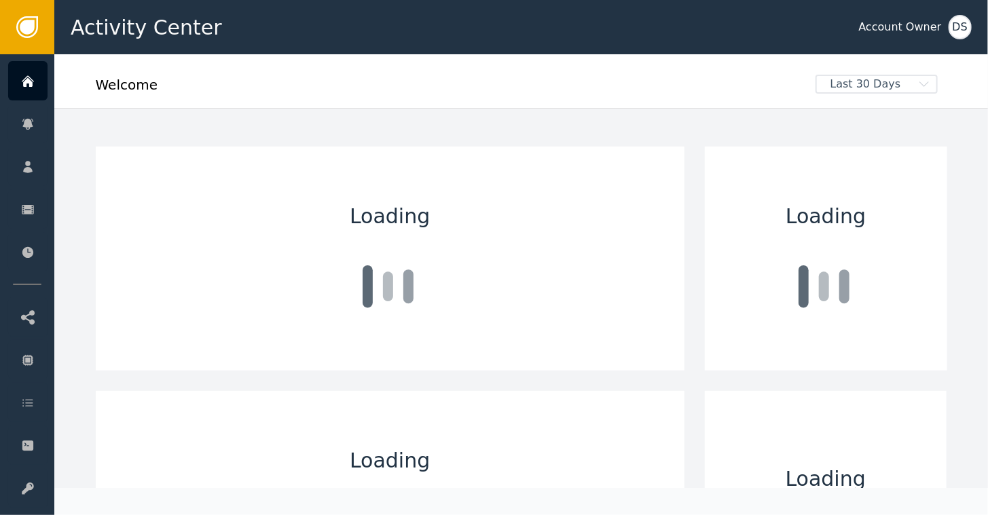
click at [966, 28] on div "DS" at bounding box center [960, 27] width 23 height 24
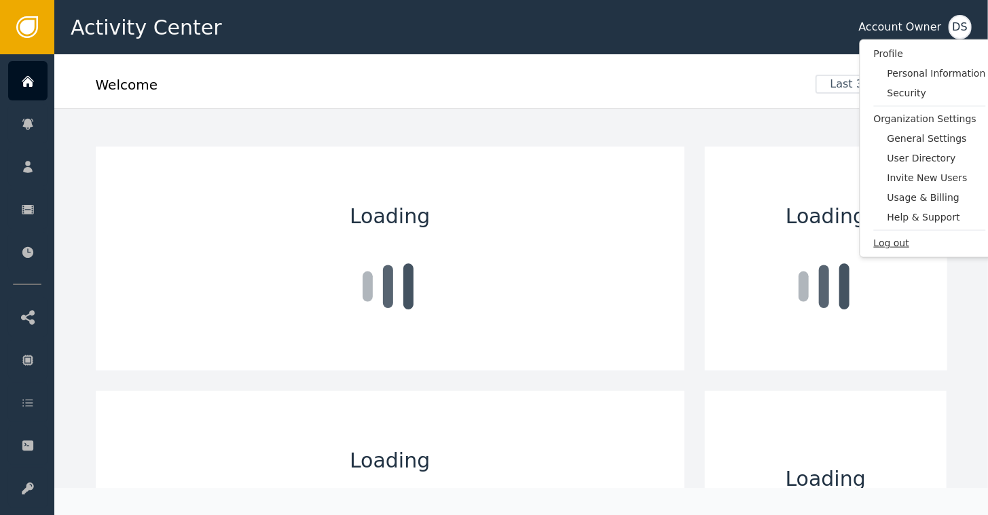
click at [899, 243] on span "Log out" at bounding box center [930, 243] width 112 height 14
